Goal: Task Accomplishment & Management: Manage account settings

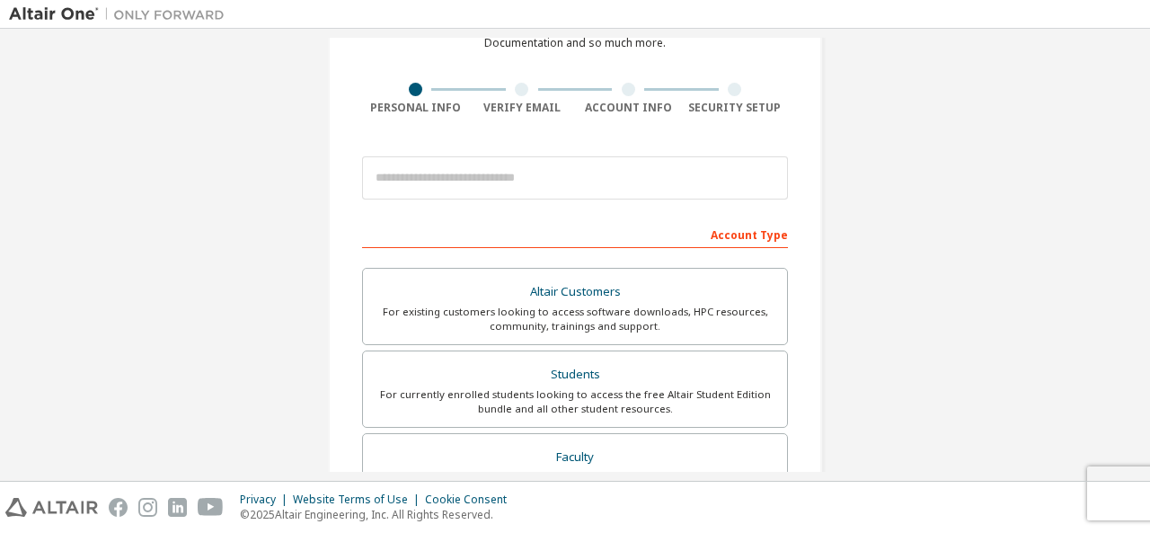
scroll to position [92, 0]
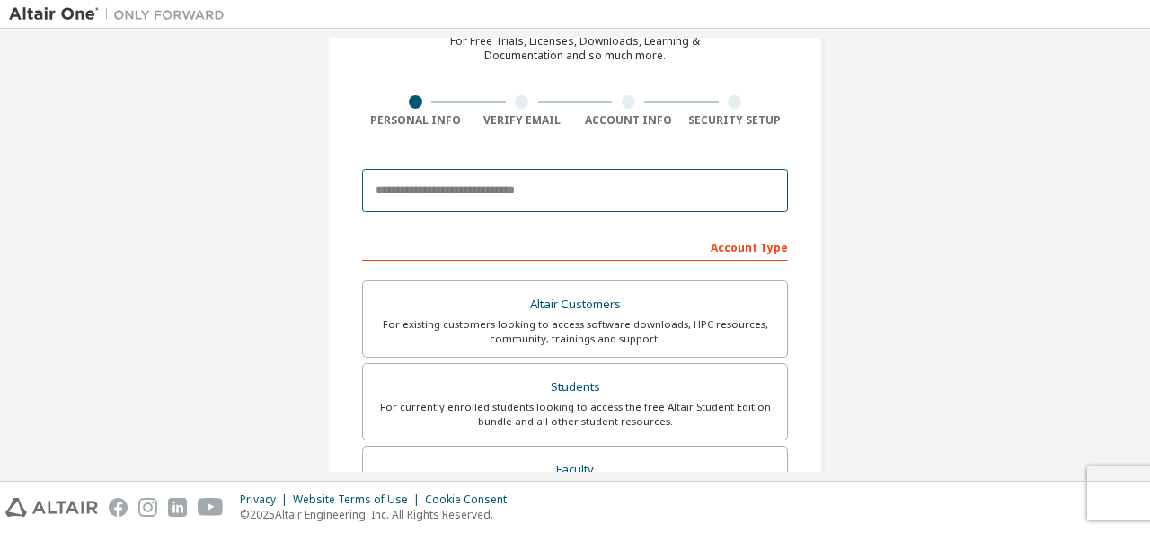
click at [481, 186] on input "email" at bounding box center [575, 190] width 426 height 43
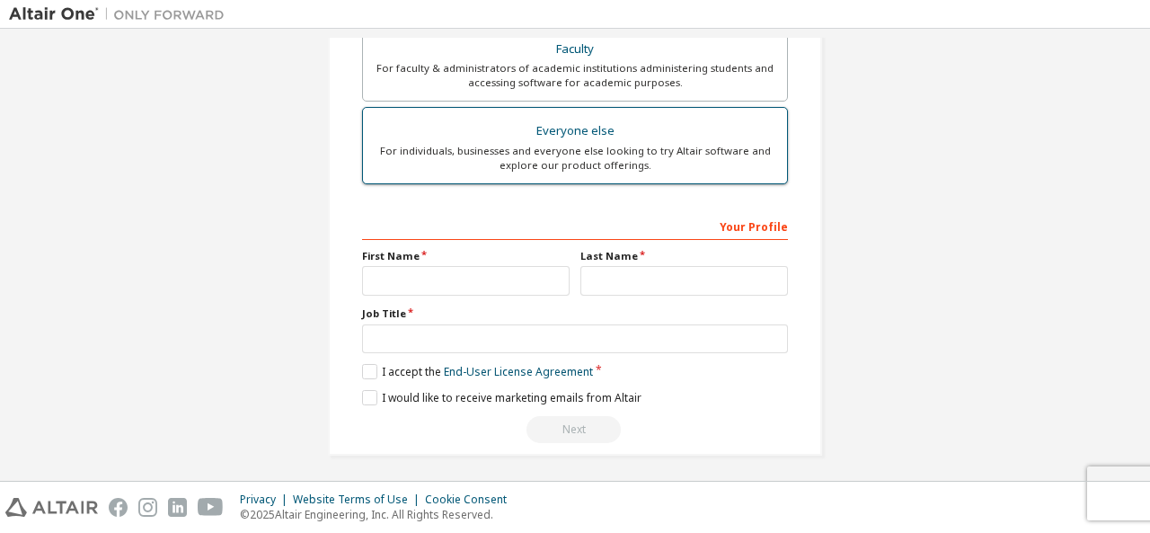
scroll to position [0, 0]
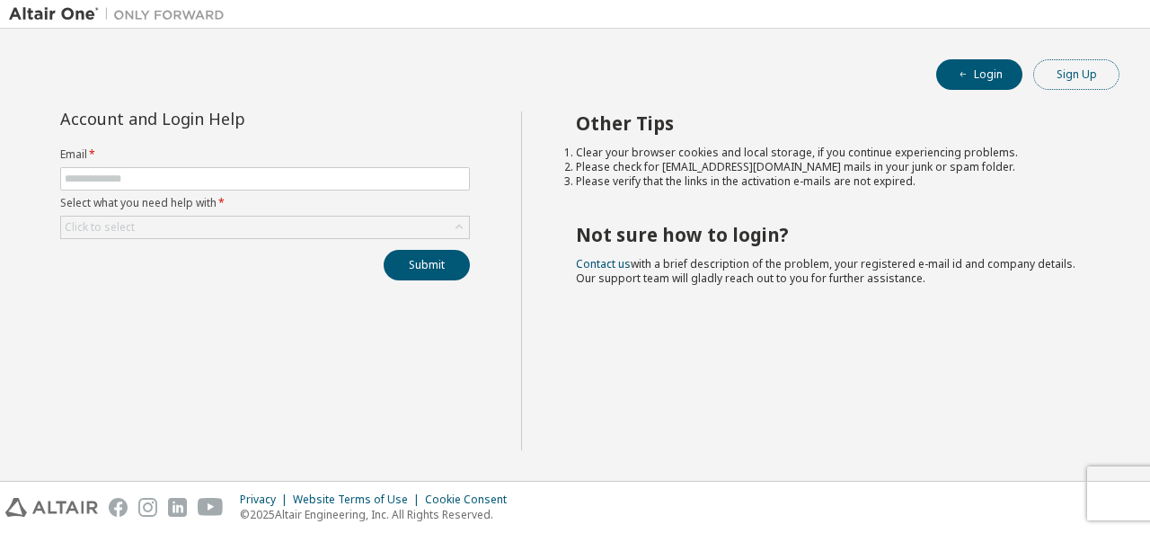
click at [1099, 69] on button "Sign Up" at bounding box center [1076, 74] width 86 height 31
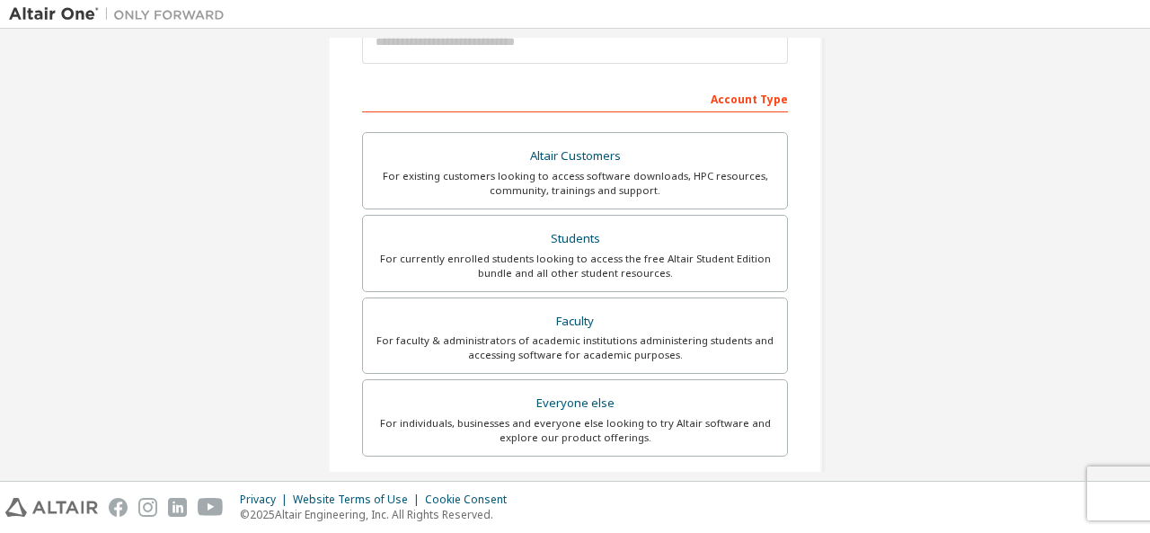
scroll to position [165, 0]
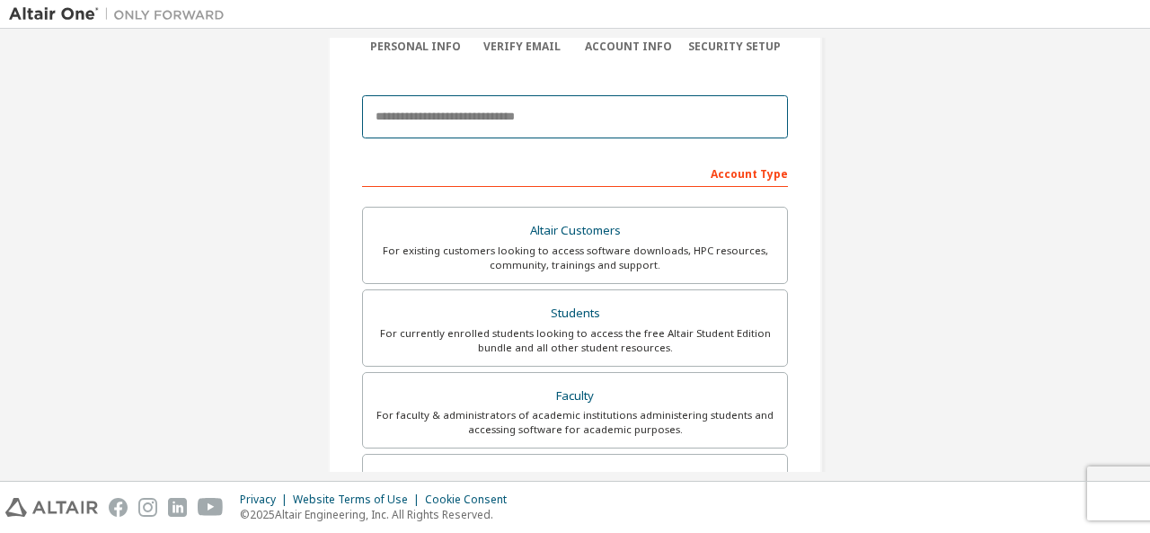
click at [601, 111] on input "email" at bounding box center [575, 116] width 426 height 43
type input "**********"
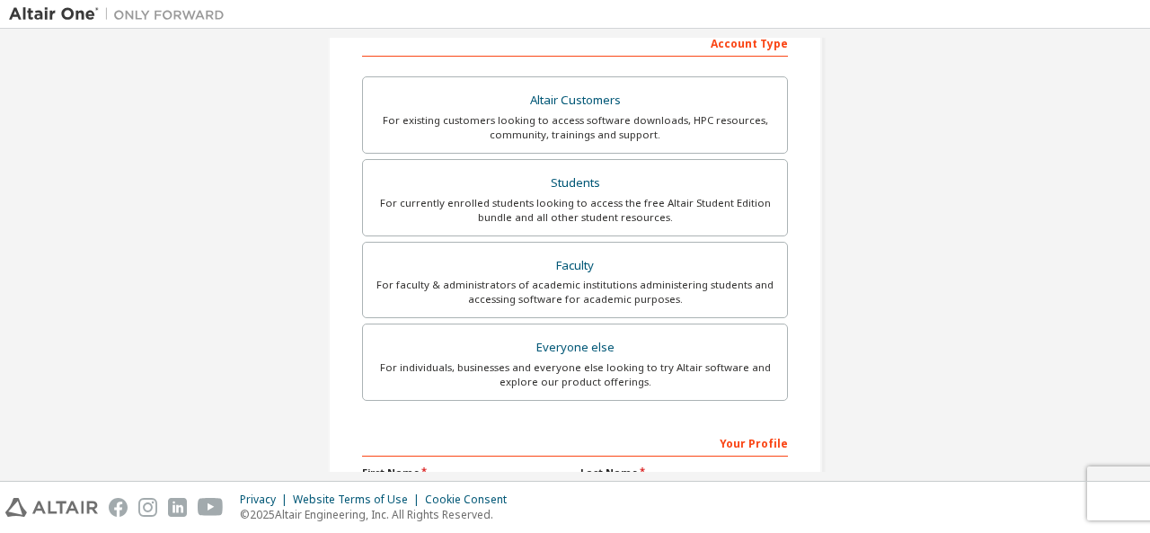
scroll to position [353, 0]
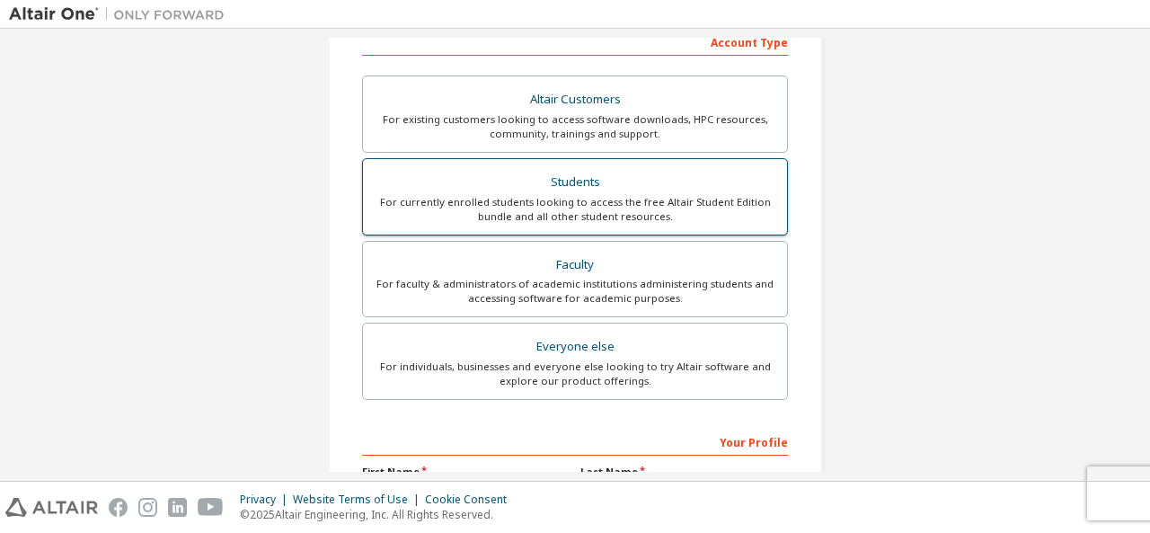
click at [559, 203] on div "For currently enrolled students looking to access the free Altair Student Editi…" at bounding box center [575, 209] width 402 height 29
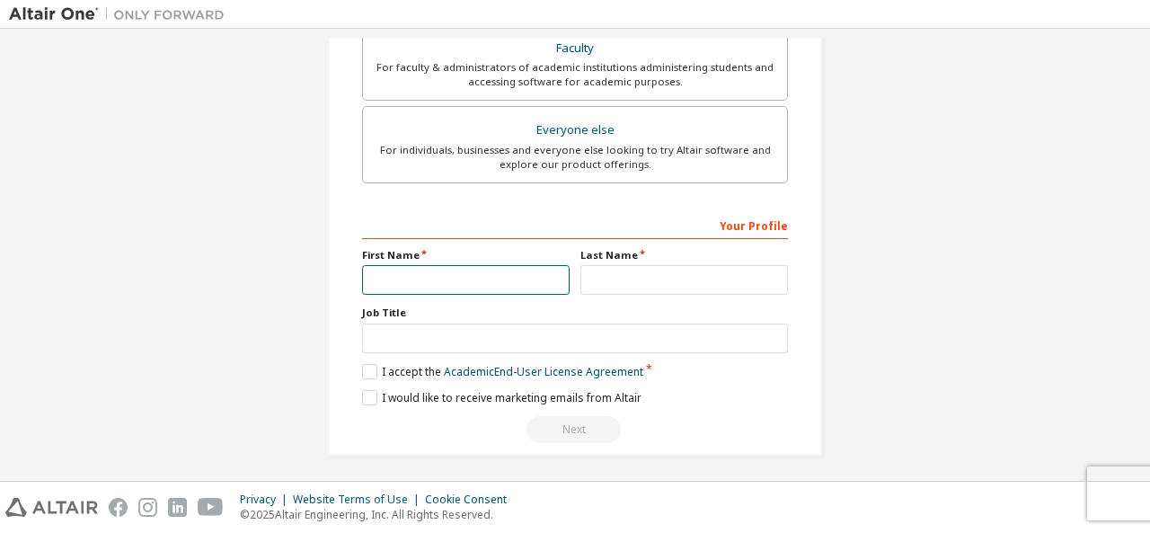
click at [462, 288] on input "text" at bounding box center [465, 280] width 207 height 30
type input "******"
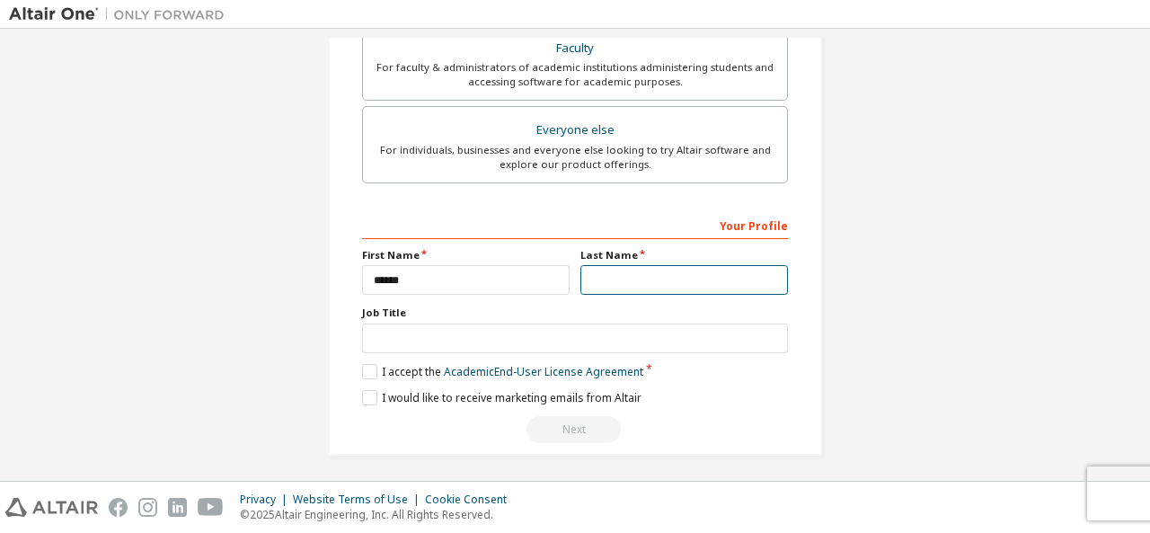
click at [614, 279] on input "text" at bounding box center [683, 280] width 207 height 30
type input "**********"
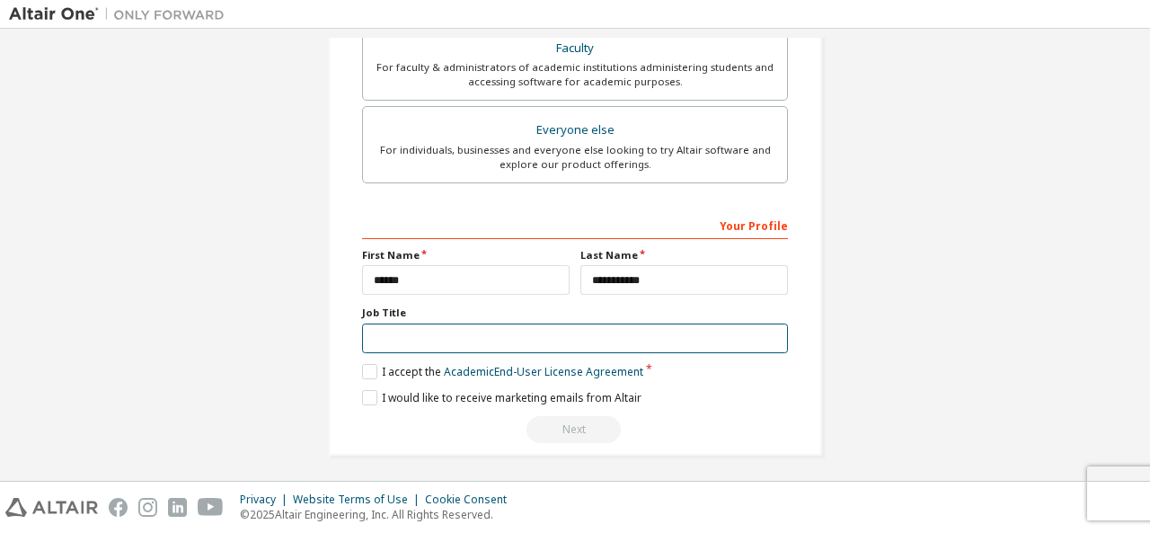
click at [478, 337] on input "text" at bounding box center [575, 338] width 426 height 30
type input "*******"
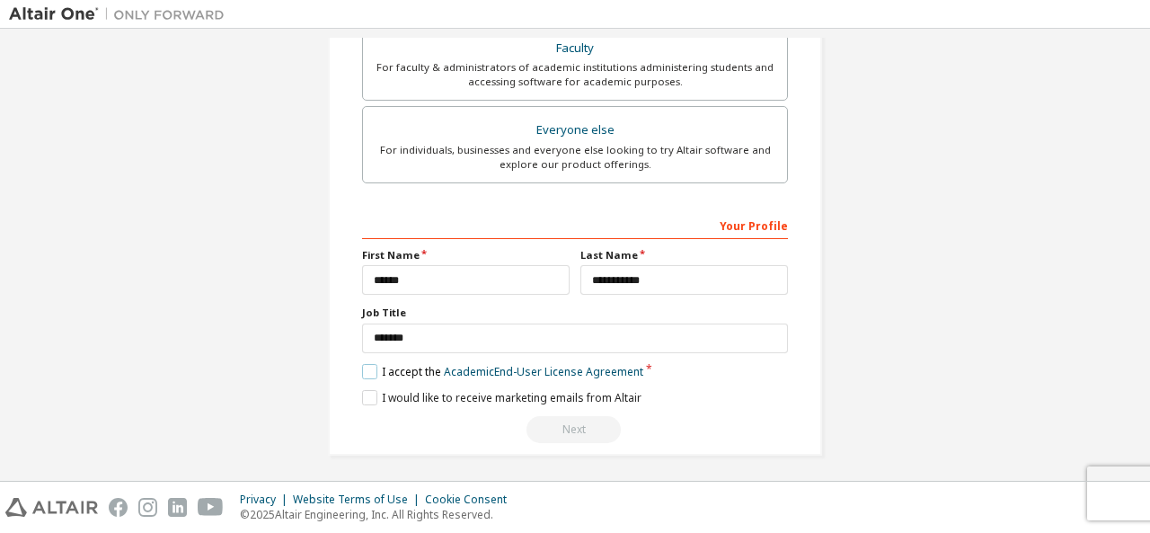
click at [366, 366] on label "I accept the Academic End-User License Agreement" at bounding box center [502, 371] width 281 height 15
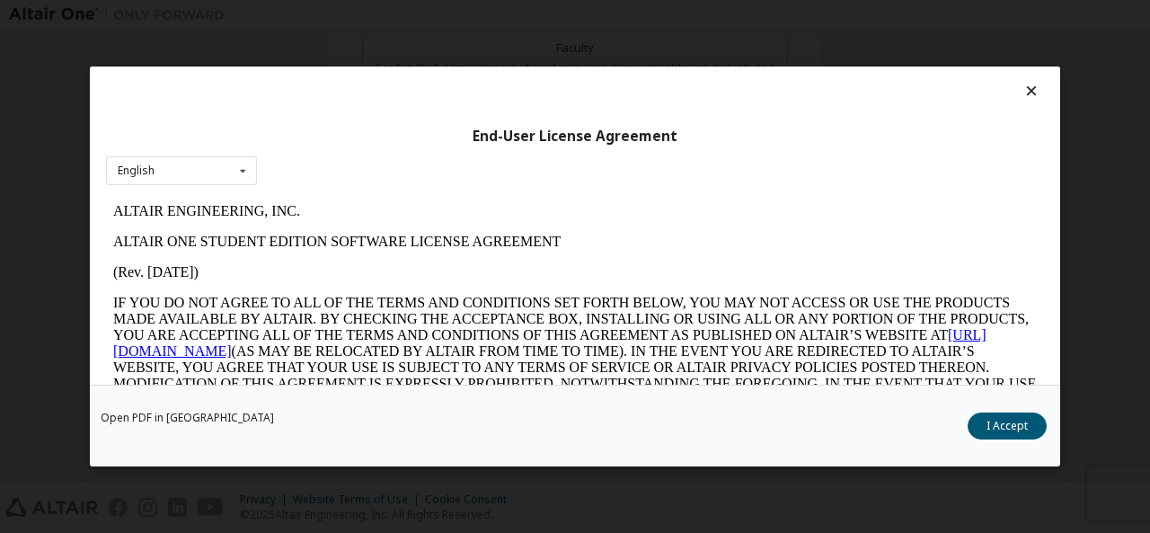
scroll to position [0, 0]
click at [1006, 425] on button "I Accept" at bounding box center [1006, 425] width 79 height 27
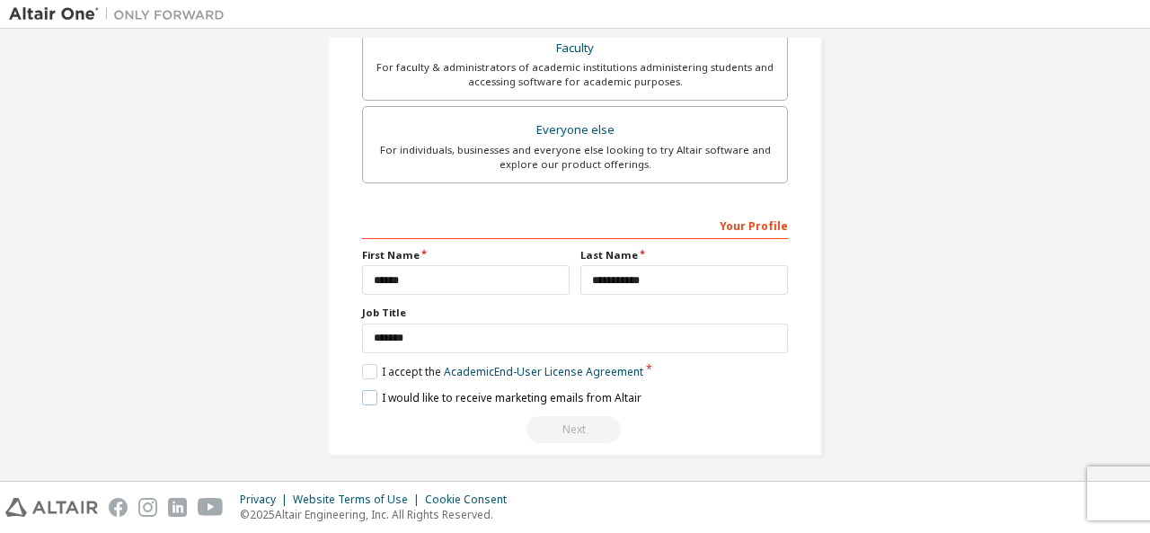
click at [366, 390] on label "I would like to receive marketing emails from Altair" at bounding box center [501, 397] width 279 height 15
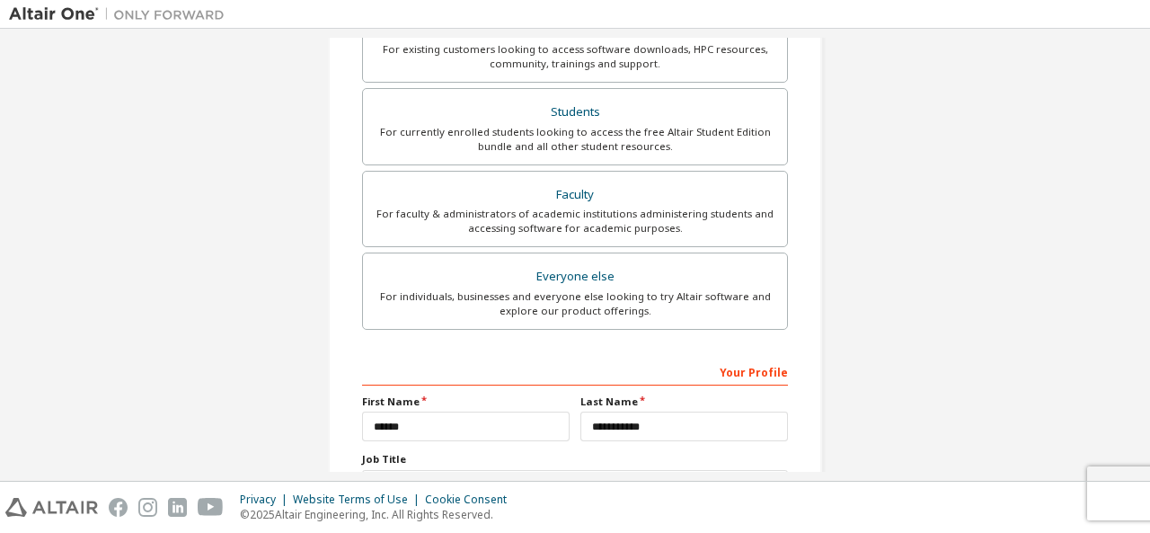
scroll to position [570, 0]
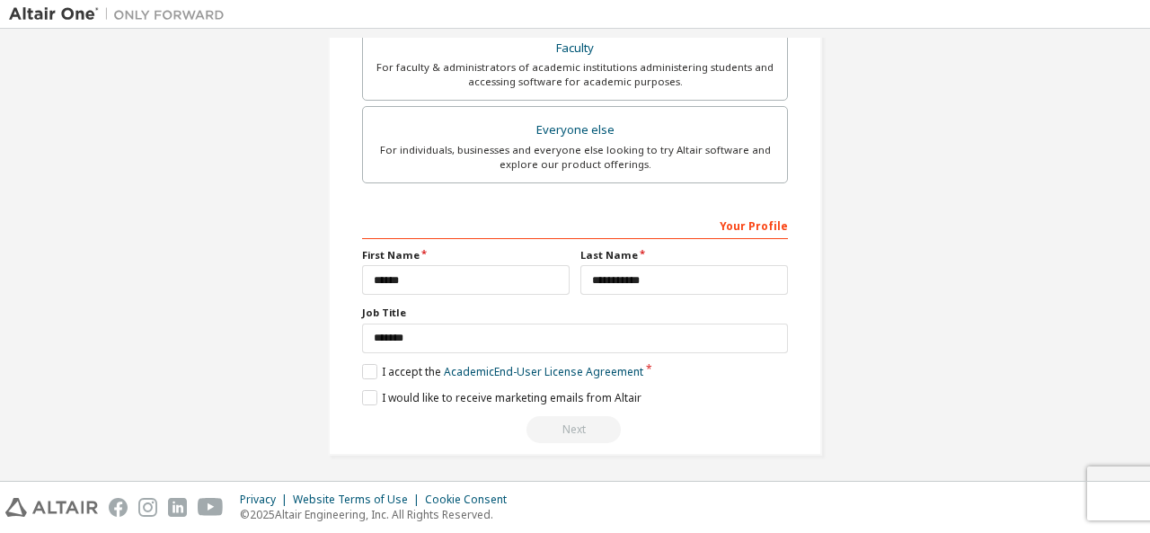
click at [578, 424] on div "Next" at bounding box center [575, 429] width 426 height 27
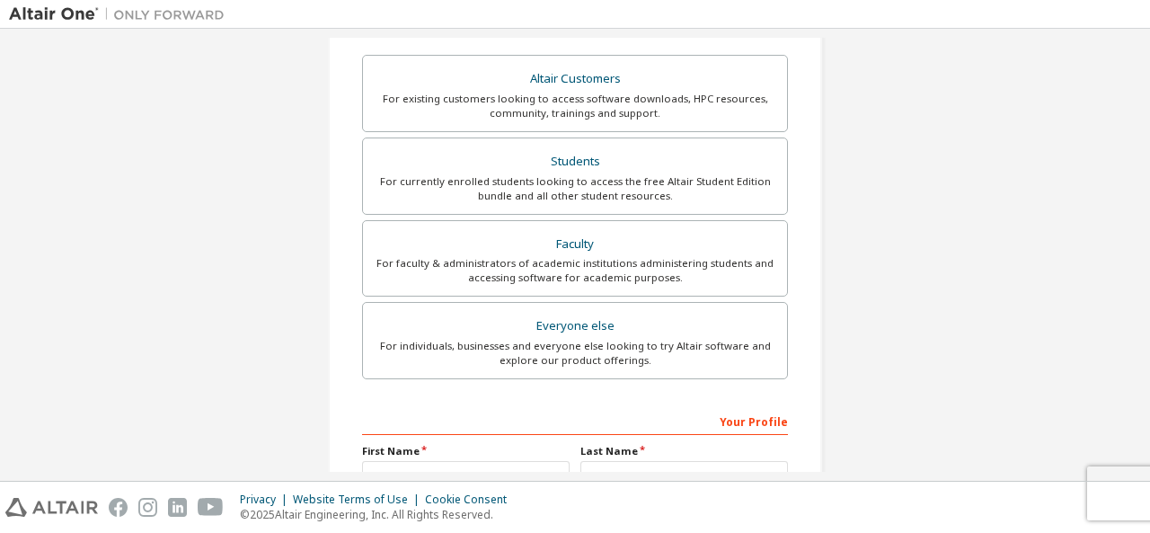
scroll to position [375, 0]
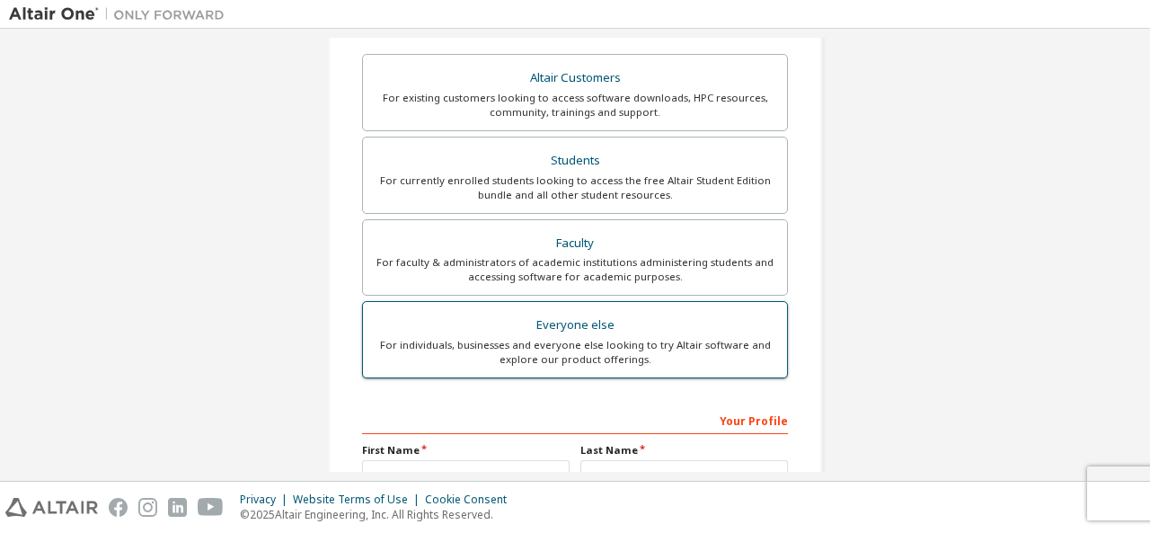
click at [553, 302] on label "Everyone else For individuals, businesses and everyone else looking to try Alta…" at bounding box center [575, 339] width 426 height 77
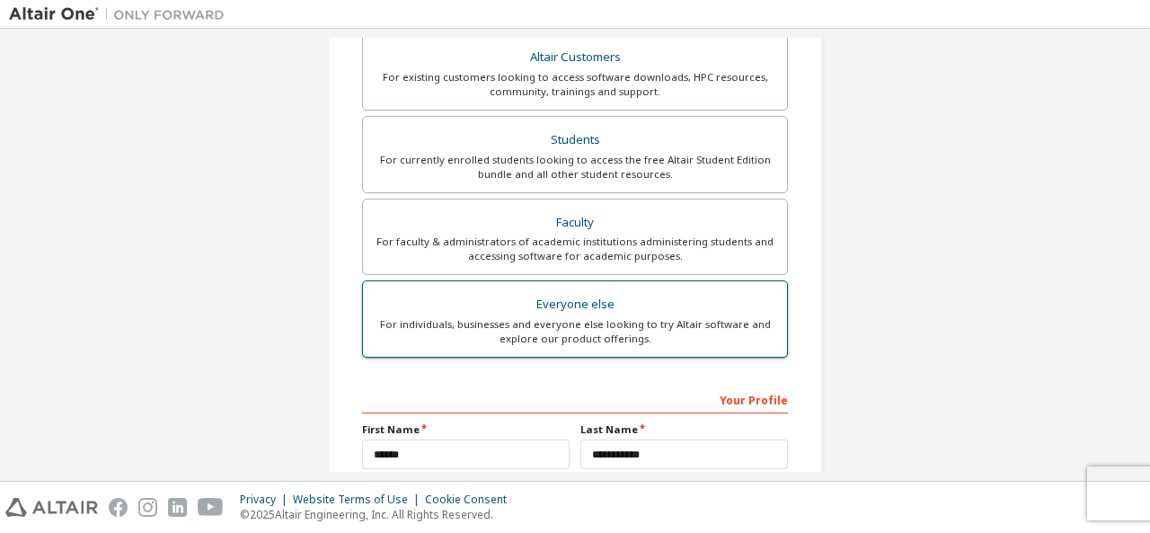
scroll to position [363, 0]
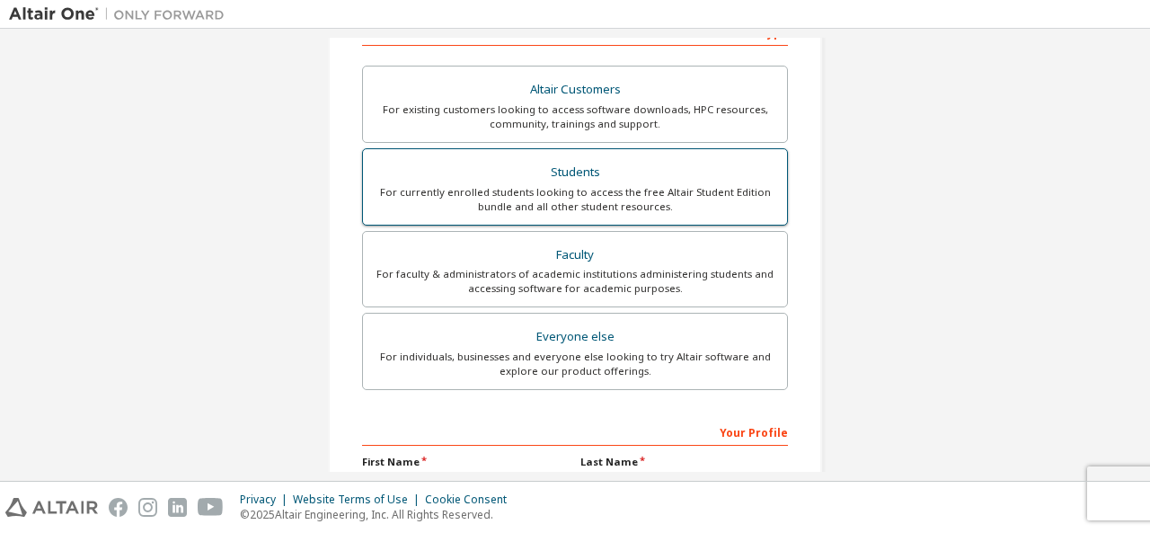
click at [587, 195] on div "For currently enrolled students looking to access the free Altair Student Editi…" at bounding box center [575, 199] width 402 height 29
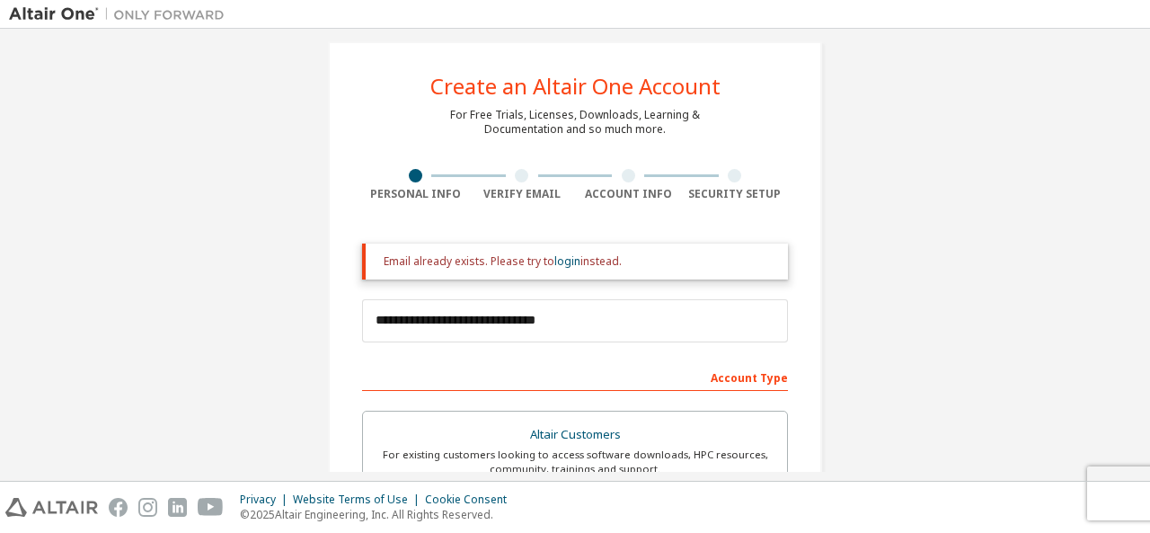
scroll to position [21, 0]
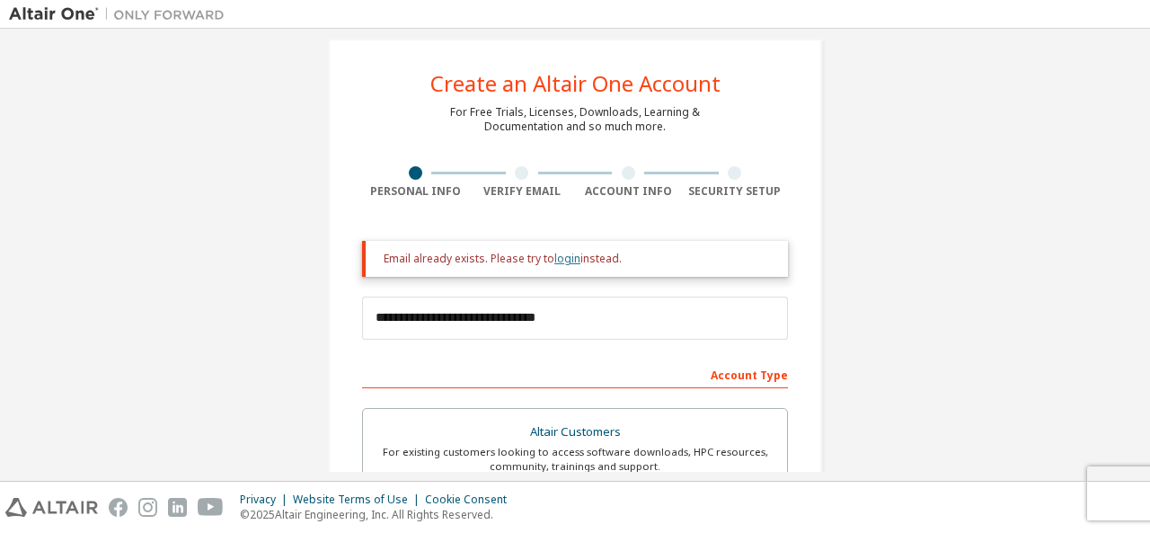
click at [558, 261] on link "login" at bounding box center [567, 258] width 26 height 15
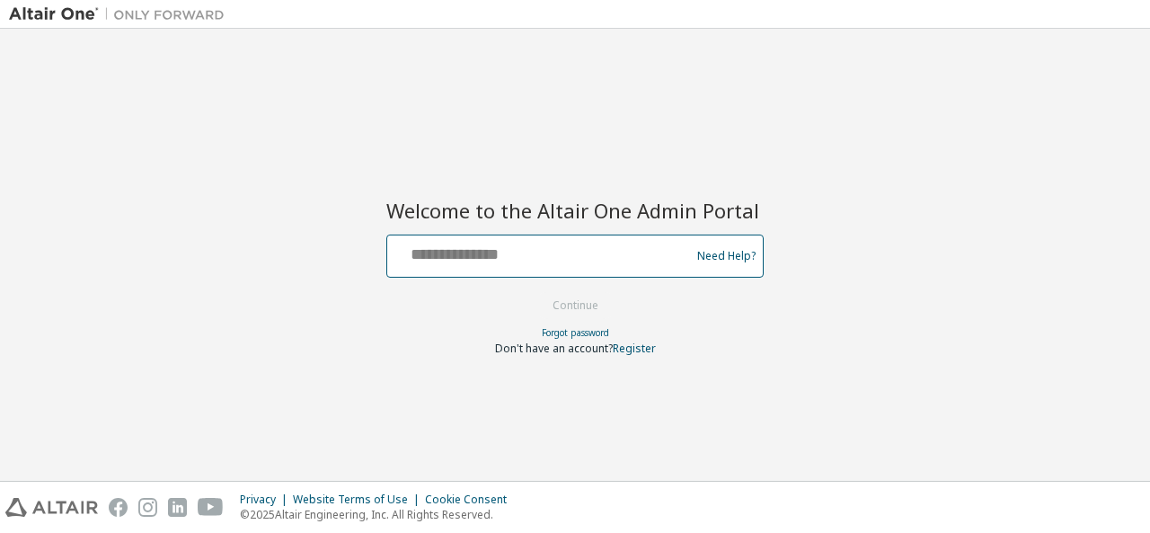
click at [557, 260] on input "text" at bounding box center [541, 252] width 294 height 26
type input "**********"
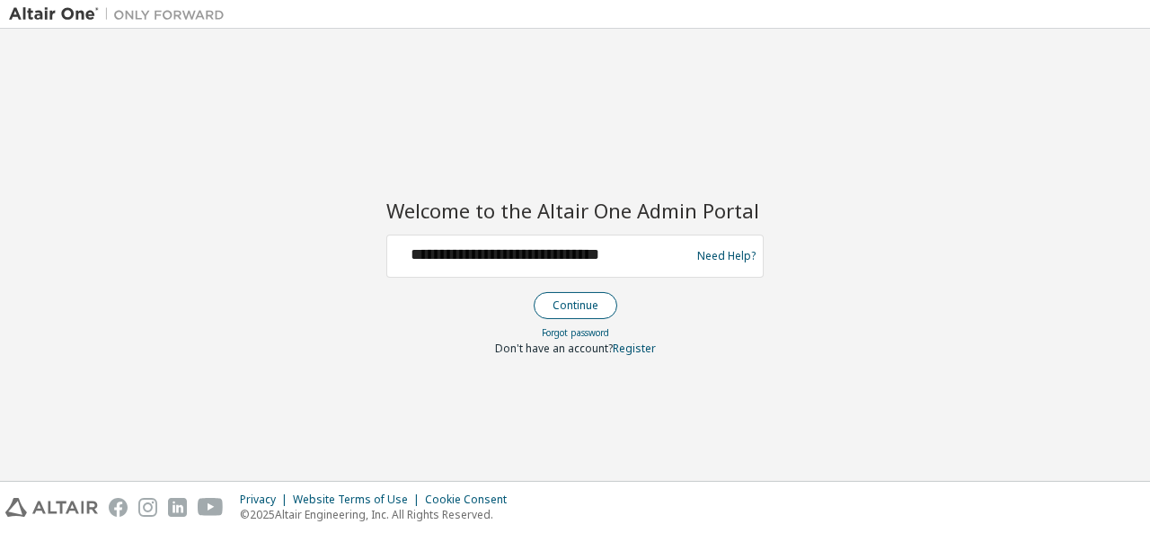
click at [568, 292] on button "Continue" at bounding box center [576, 305] width 84 height 27
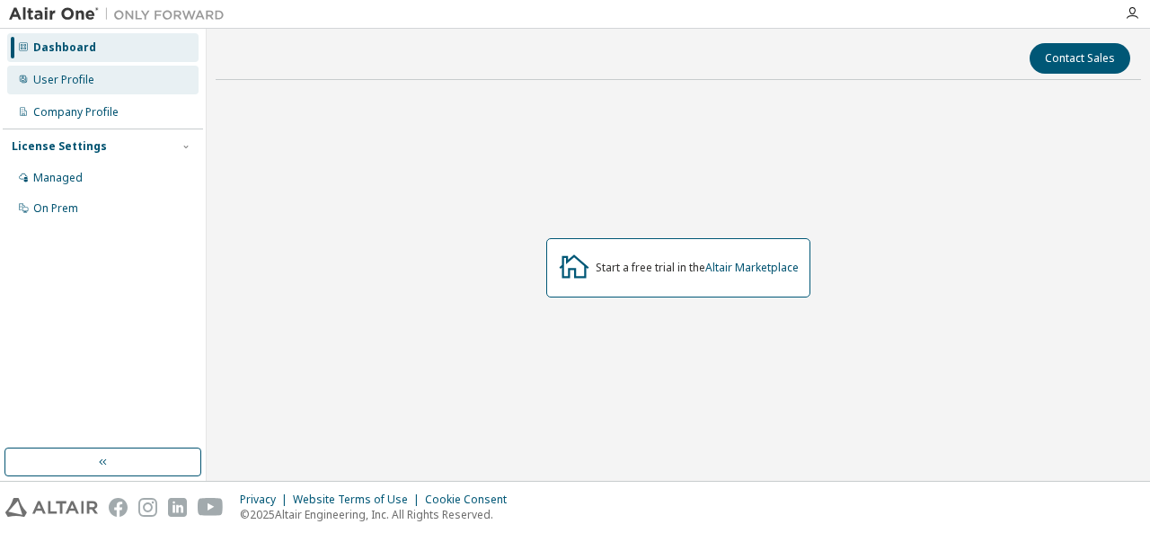
click at [128, 80] on div "User Profile" at bounding box center [102, 80] width 191 height 29
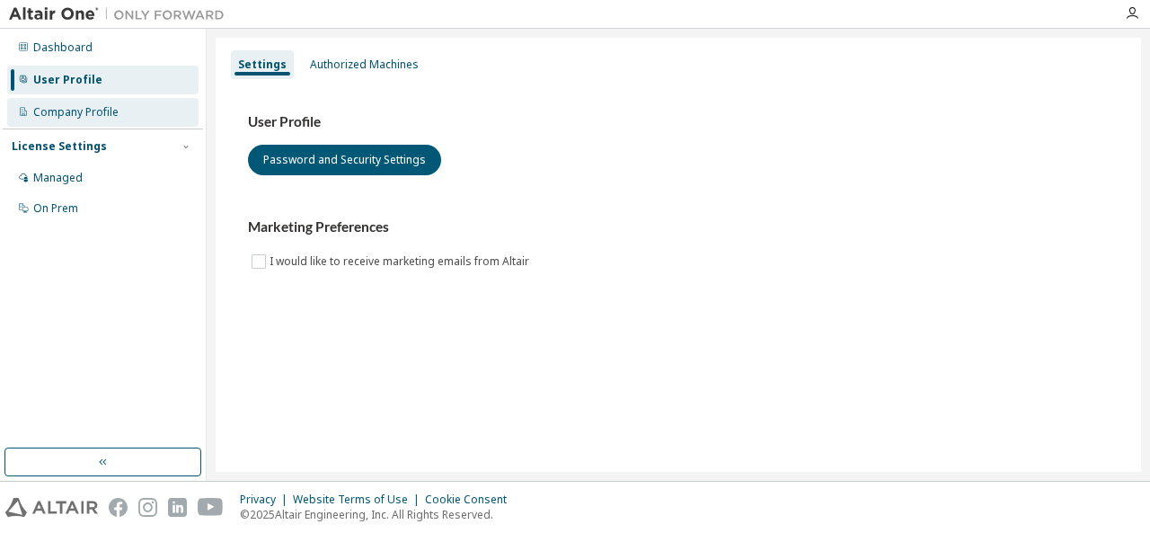
click at [108, 114] on div "Company Profile" at bounding box center [75, 112] width 85 height 14
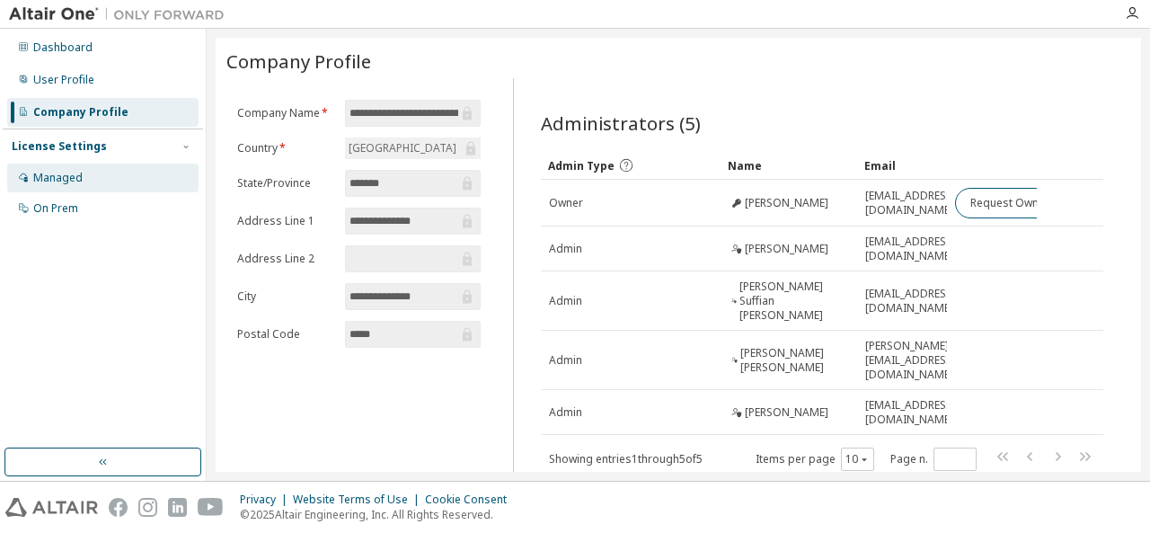
click at [75, 168] on div "Managed" at bounding box center [102, 177] width 191 height 29
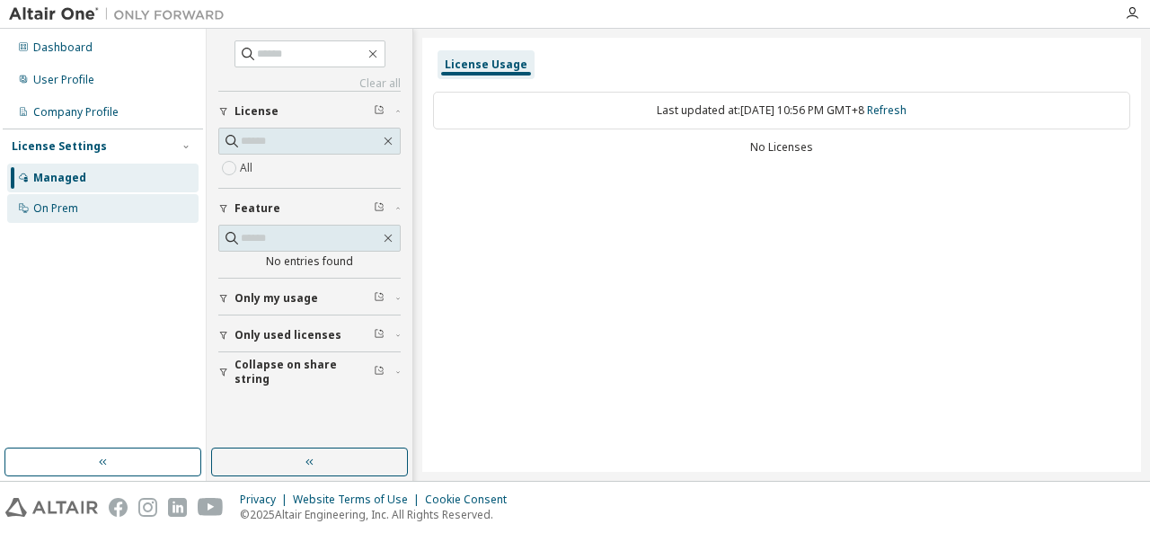
click at [75, 202] on div "On Prem" at bounding box center [55, 208] width 45 height 14
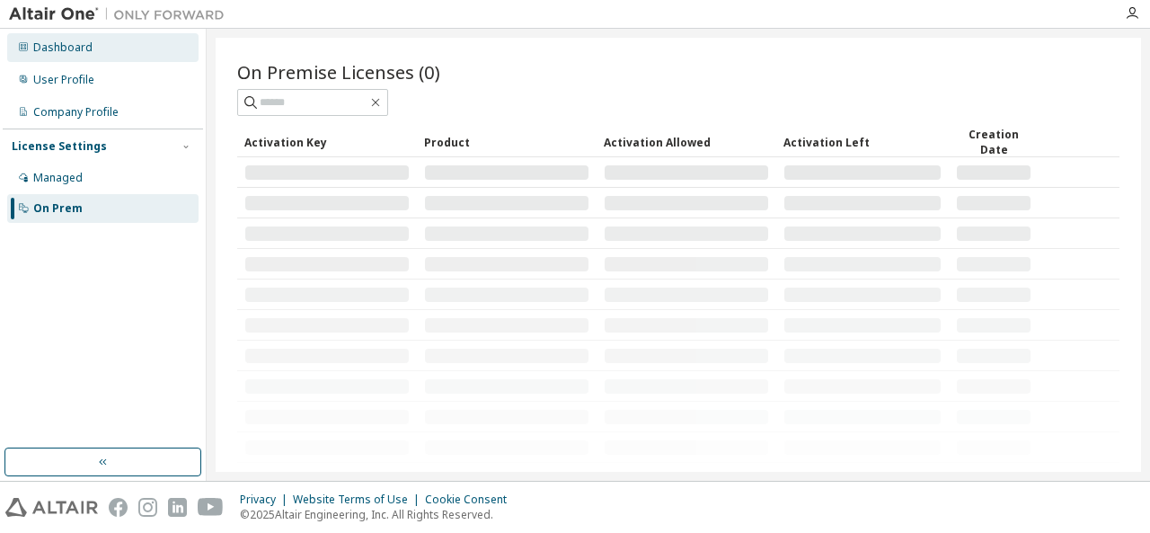
click at [76, 50] on div "Dashboard" at bounding box center [62, 47] width 59 height 14
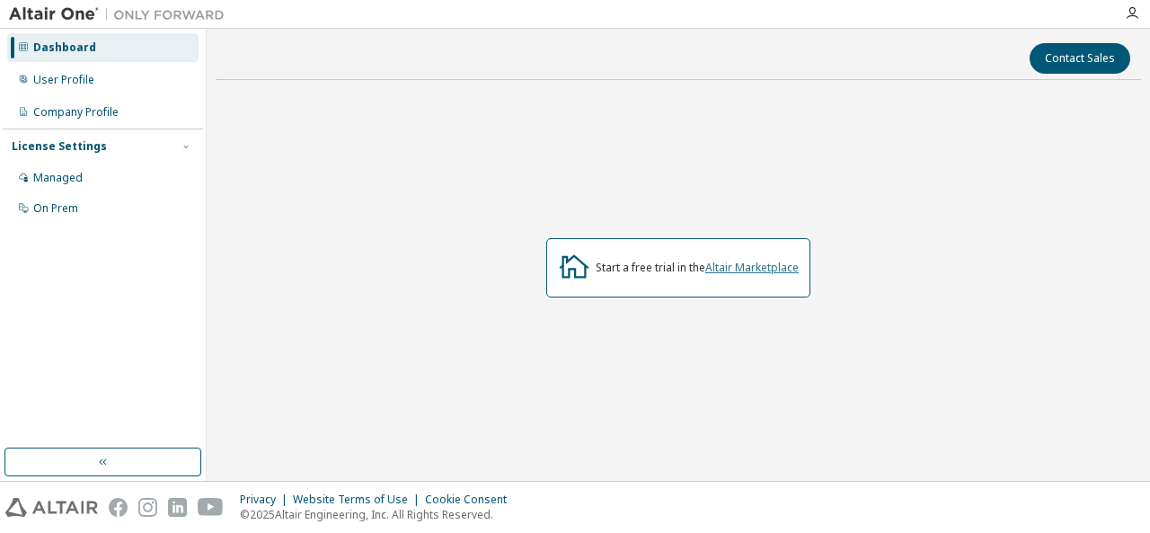
click at [740, 271] on link "Altair Marketplace" at bounding box center [751, 267] width 93 height 15
